Goal: Transaction & Acquisition: Purchase product/service

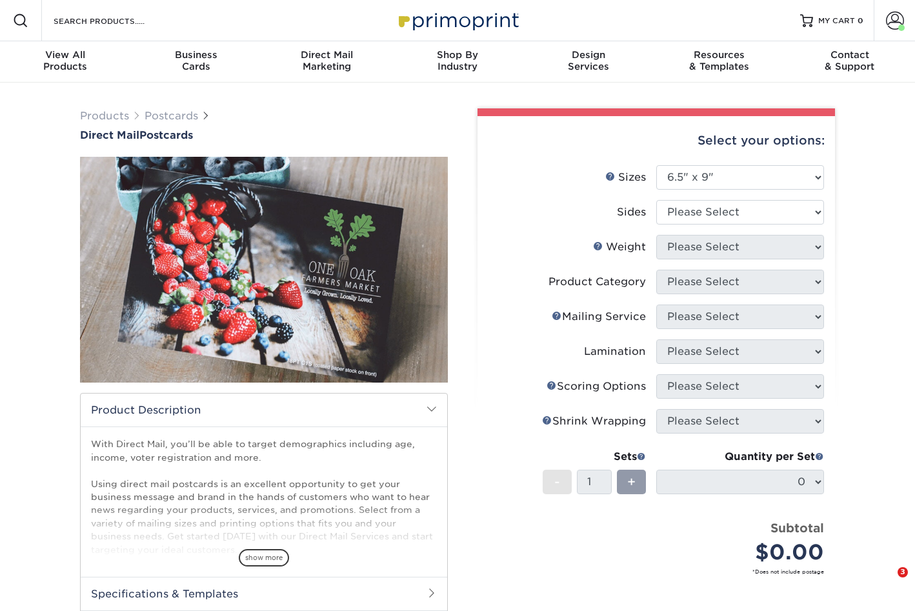
select select "6.50x9.00"
drag, startPoint x: 0, startPoint y: 0, endPoint x: 698, endPoint y: 207, distance: 727.9
click at [698, 207] on select "Please Select Print Both Sides Print Front Only" at bounding box center [740, 212] width 168 height 25
select select "13abbda7-1d64-4f25-8bb2-c179b224825d"
click at [656, 200] on select "Please Select Print Both Sides Print Front Only" at bounding box center [740, 212] width 168 height 25
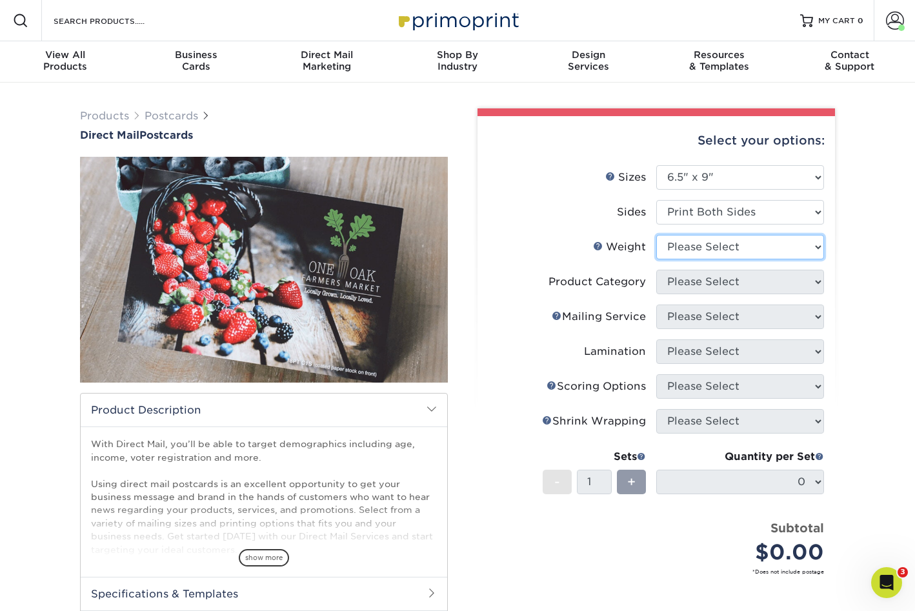
click at [684, 252] on select "Please Select 14PT 16PT" at bounding box center [740, 247] width 168 height 25
select select "14PT"
click at [656, 235] on select "Please Select 14PT 16PT" at bounding box center [740, 247] width 168 height 25
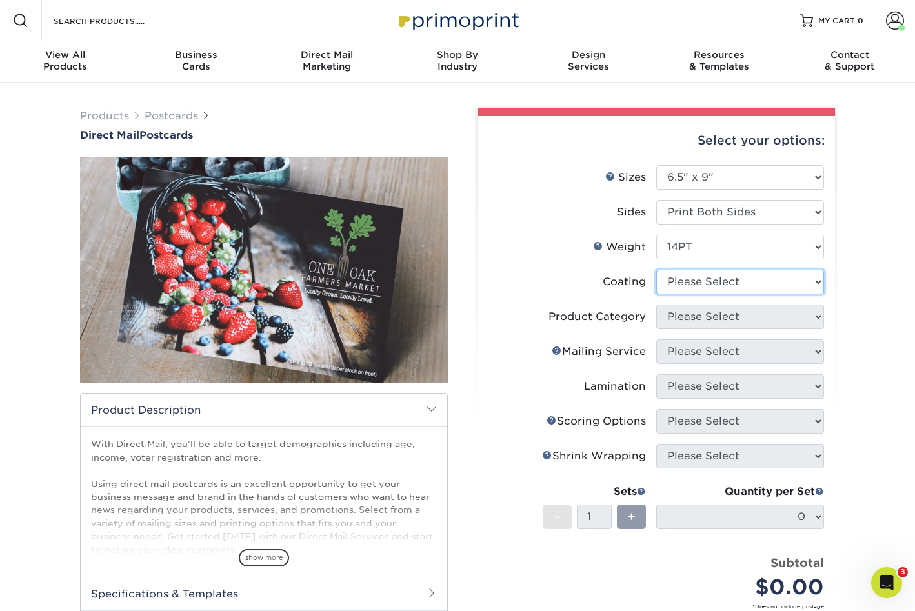
click at [683, 286] on select at bounding box center [740, 282] width 168 height 25
click at [656, 270] on select at bounding box center [740, 282] width 168 height 25
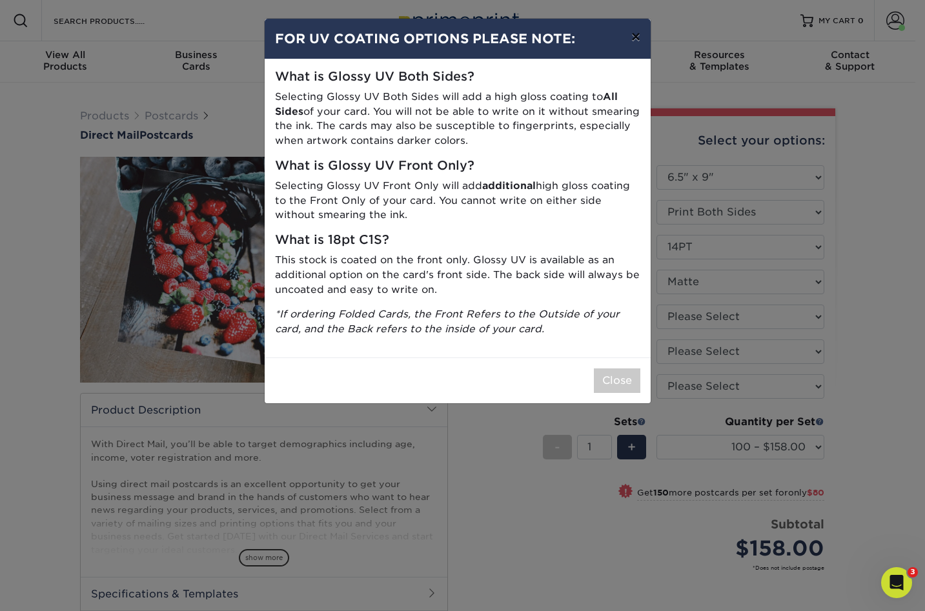
click at [635, 36] on button "×" at bounding box center [636, 37] width 30 height 36
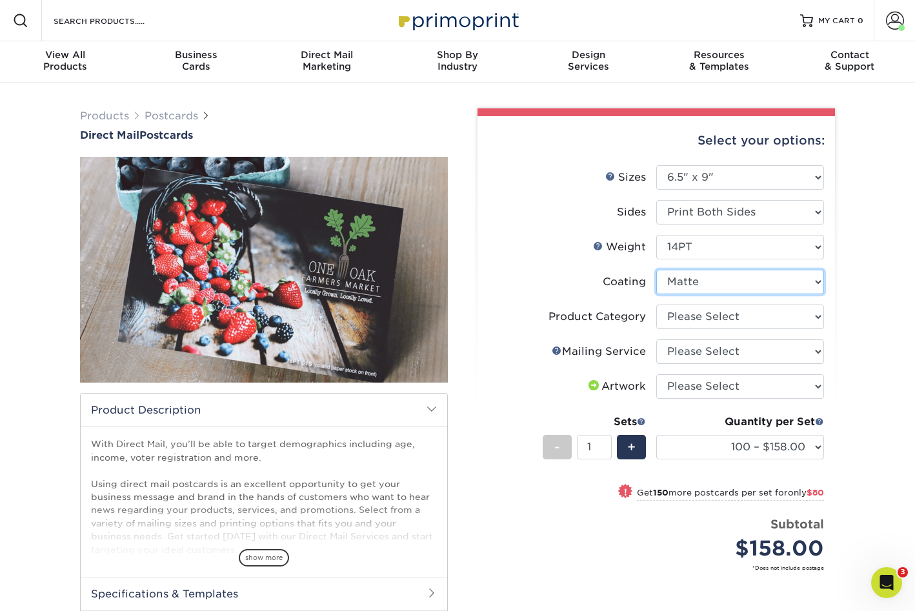
click at [674, 281] on select at bounding box center [740, 282] width 168 height 25
select select "1e8116af-acfc-44b1-83dc-8181aa338834"
click at [656, 270] on select at bounding box center [740, 282] width 168 height 25
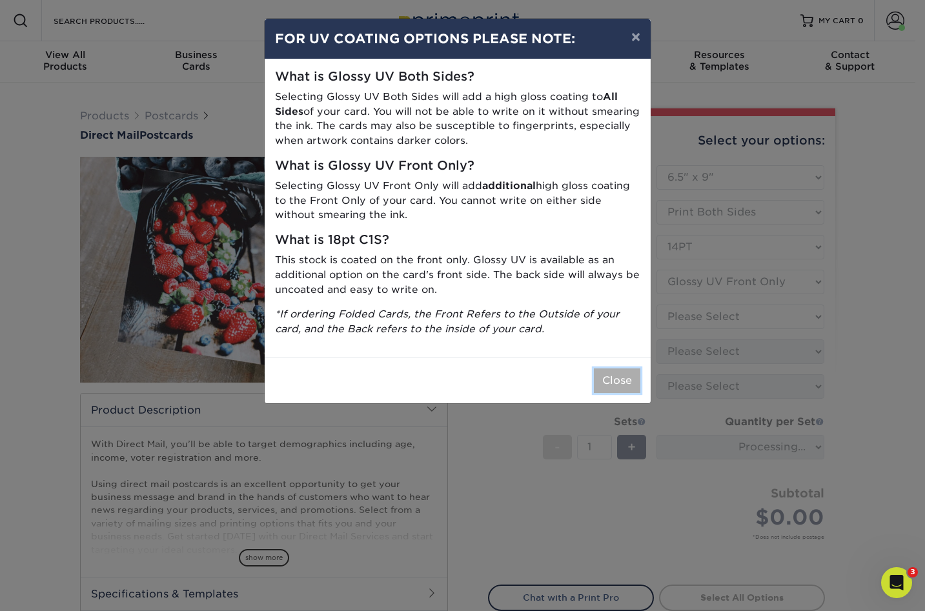
click at [616, 379] on button "Close" at bounding box center [617, 381] width 46 height 25
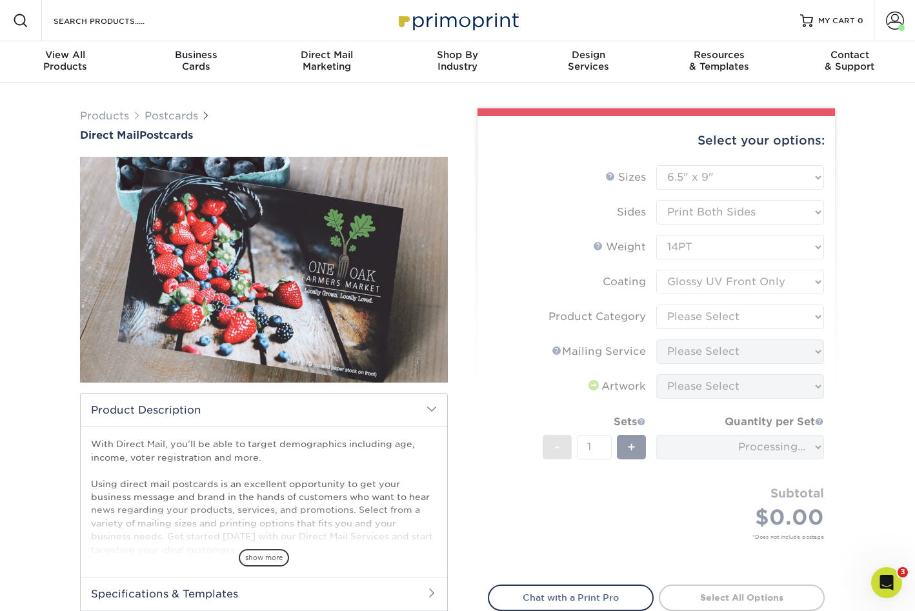
click at [527, 219] on form "Sizes Help Sizes Please Select 1.5" x 7" 2" x 4" 2" x 6" 2" x 7" 2" x 8" 2.12" …" at bounding box center [656, 367] width 337 height 405
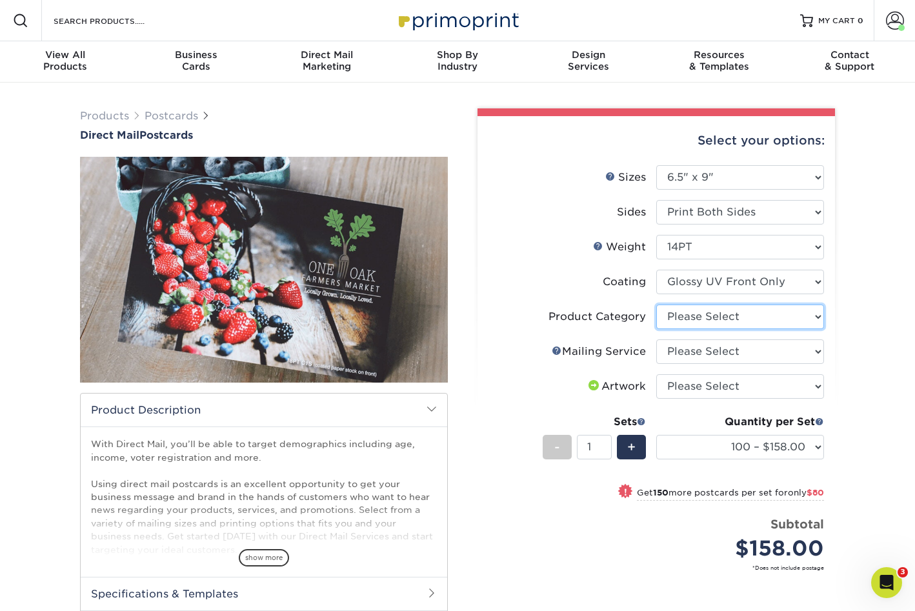
click at [685, 320] on select "Please Select Postcards" at bounding box center [740, 317] width 168 height 25
select select "9b7272e0-d6c8-4c3c-8e97-d3a1bcdab858"
click at [656, 305] on select "Please Select Postcards" at bounding box center [740, 317] width 168 height 25
click at [683, 349] on select "Please Select No Direct Mailing Service No, I will mail/stamp/imprint Direct Ma…" at bounding box center [740, 352] width 168 height 25
select select "20512e95-39a0-42be-a1d1-c0e1c309f4c2"
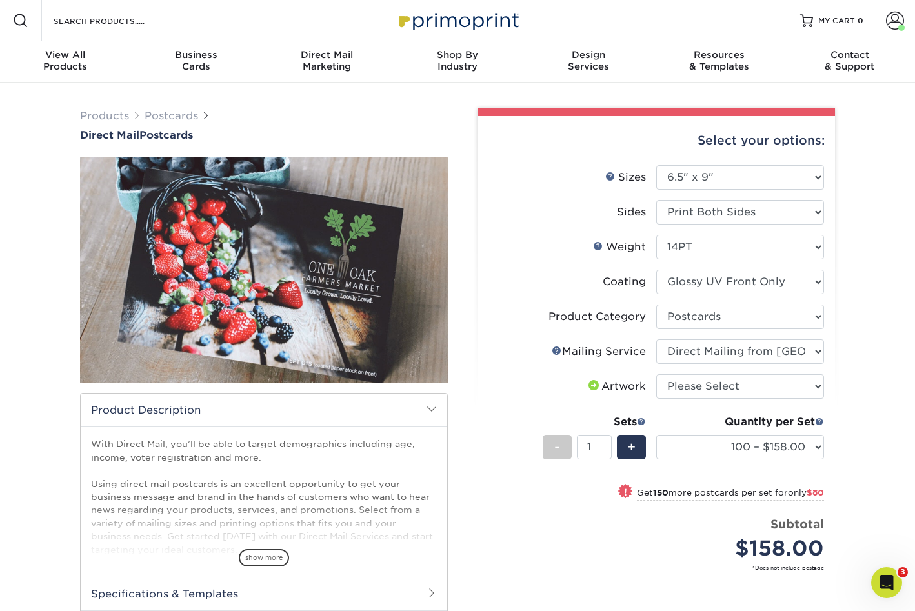
click at [656, 340] on select "Please Select No Direct Mailing Service No, I will mail/stamp/imprint Direct Ma…" at bounding box center [740, 352] width 168 height 25
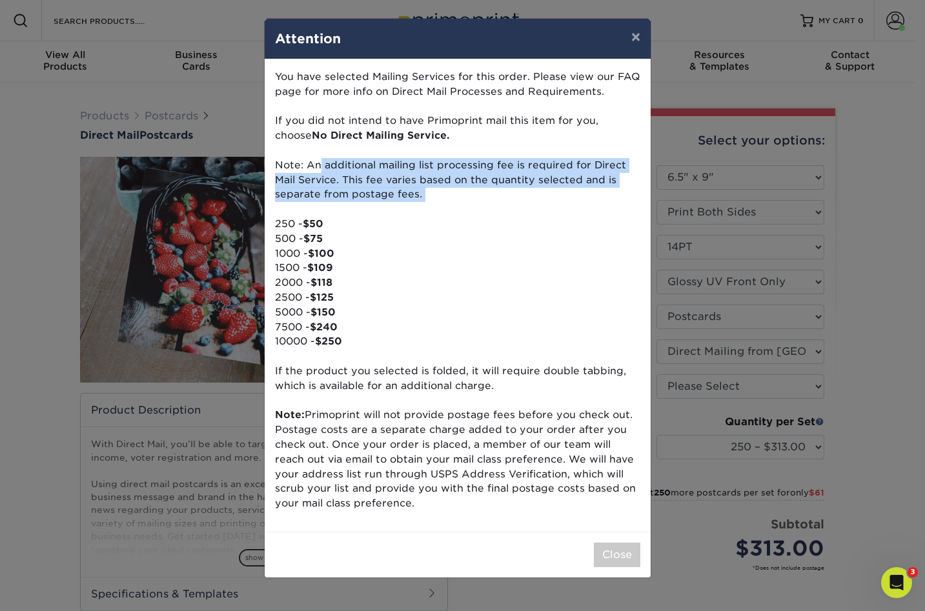
drag, startPoint x: 321, startPoint y: 163, endPoint x: 483, endPoint y: 205, distance: 168.1
click at [483, 205] on p "You have selected Mailing Services for this order. Please view our FAQ page for…" at bounding box center [457, 291] width 365 height 442
drag, startPoint x: 483, startPoint y: 205, endPoint x: 431, endPoint y: 196, distance: 53.1
click at [431, 196] on p "You have selected Mailing Services for this order. Please view our FAQ page for…" at bounding box center [457, 291] width 365 height 442
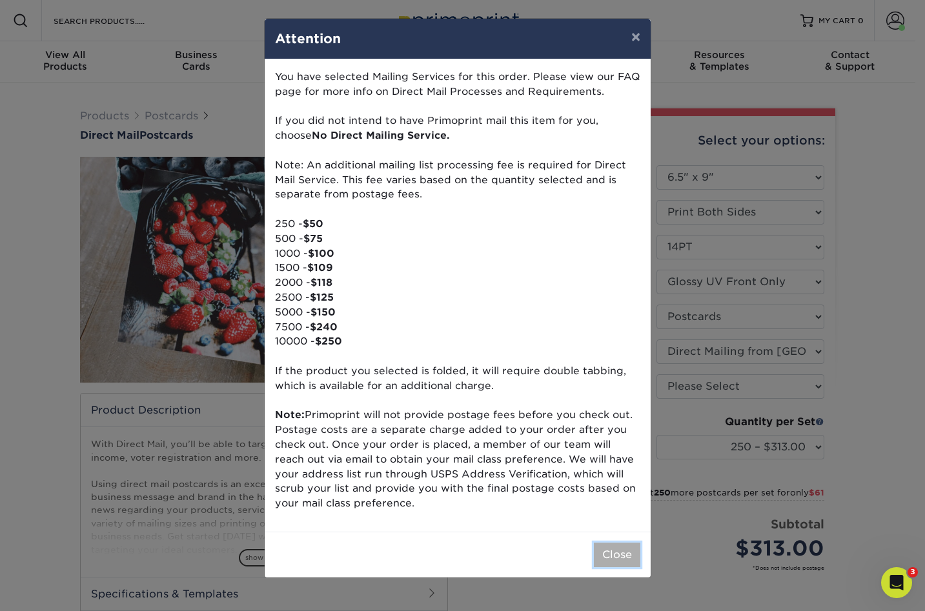
click at [620, 558] on button "Close" at bounding box center [617, 555] width 46 height 25
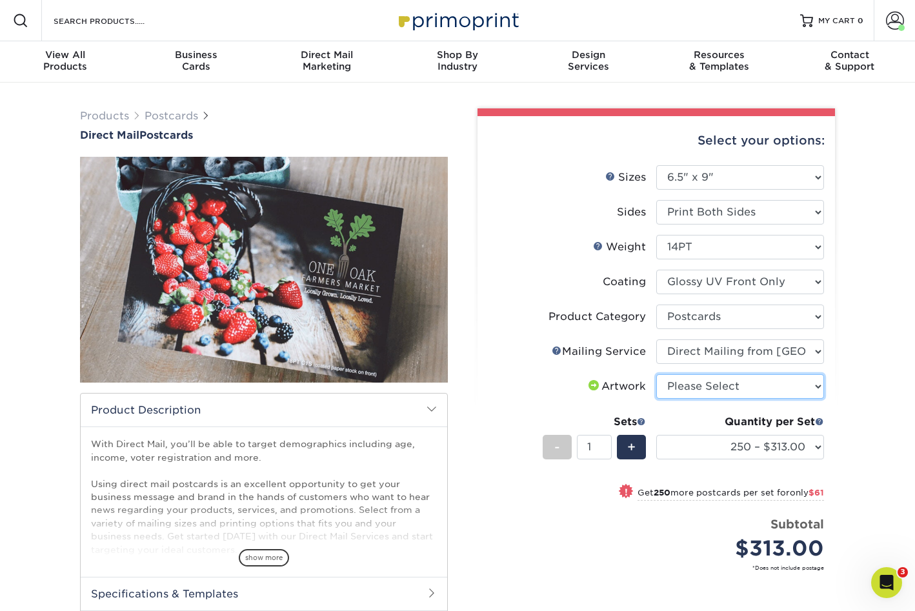
click at [685, 385] on select "Please Select I will upload files I need a design - $150" at bounding box center [740, 386] width 168 height 25
select select "upload"
click at [656, 374] on select "Please Select I will upload files I need a design - $150" at bounding box center [740, 386] width 168 height 25
click at [492, 383] on label "Artwork" at bounding box center [573, 386] width 168 height 25
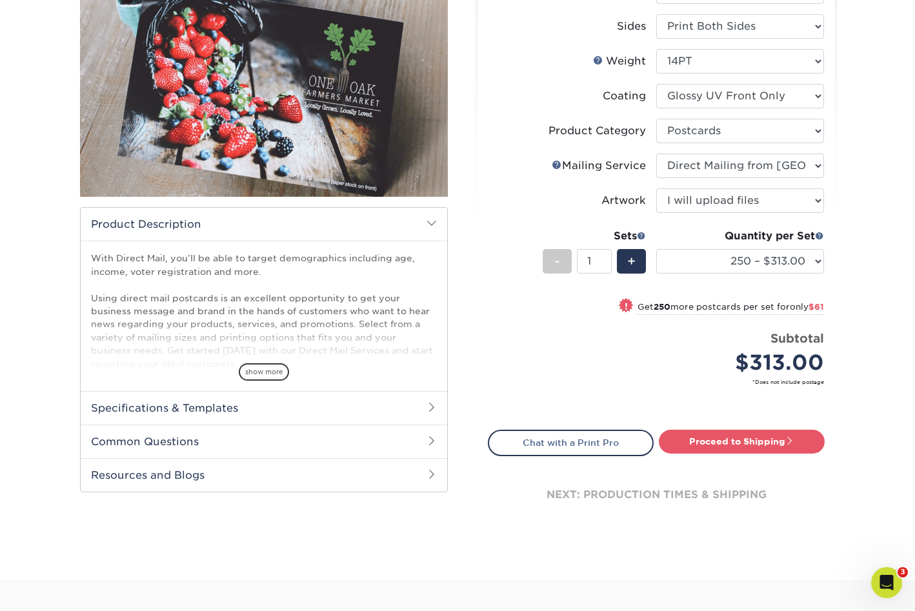
scroll to position [194, 0]
